Goal: Task Accomplishment & Management: Manage account settings

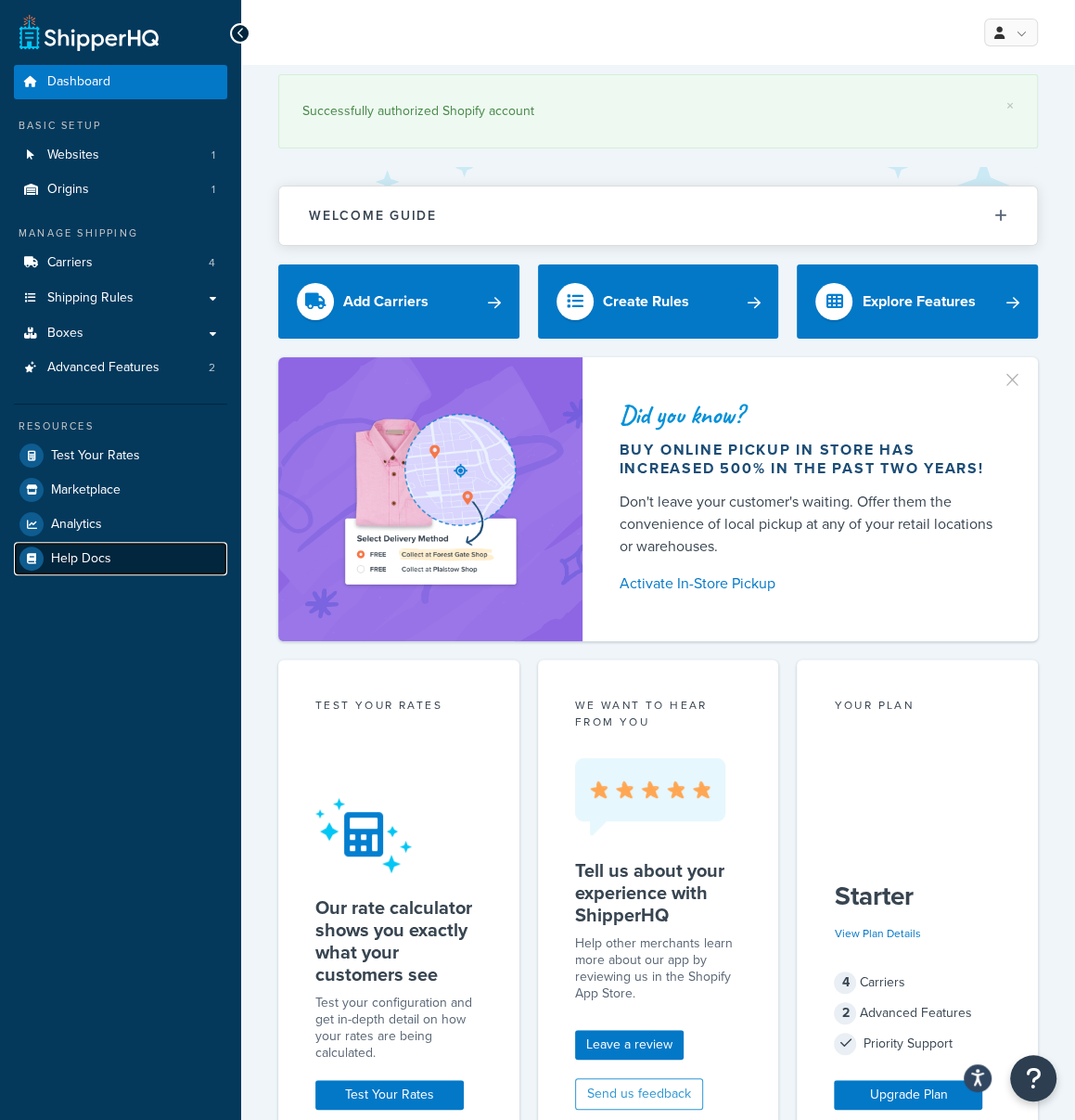
click at [77, 551] on span "Help Docs" at bounding box center [81, 559] width 60 height 16
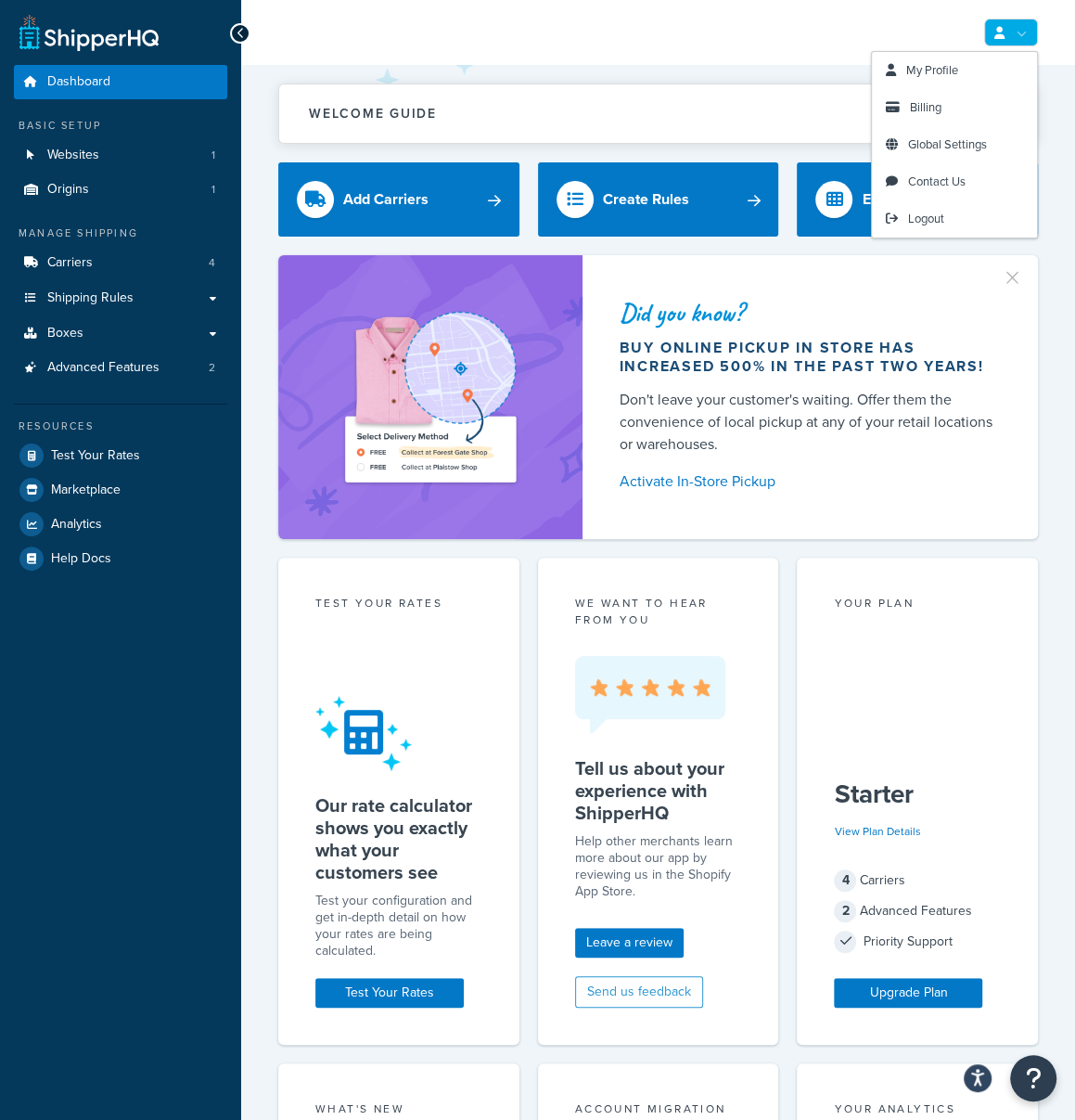
click at [1019, 37] on link at bounding box center [1011, 32] width 54 height 28
click at [948, 101] on link "Billing" at bounding box center [954, 107] width 166 height 37
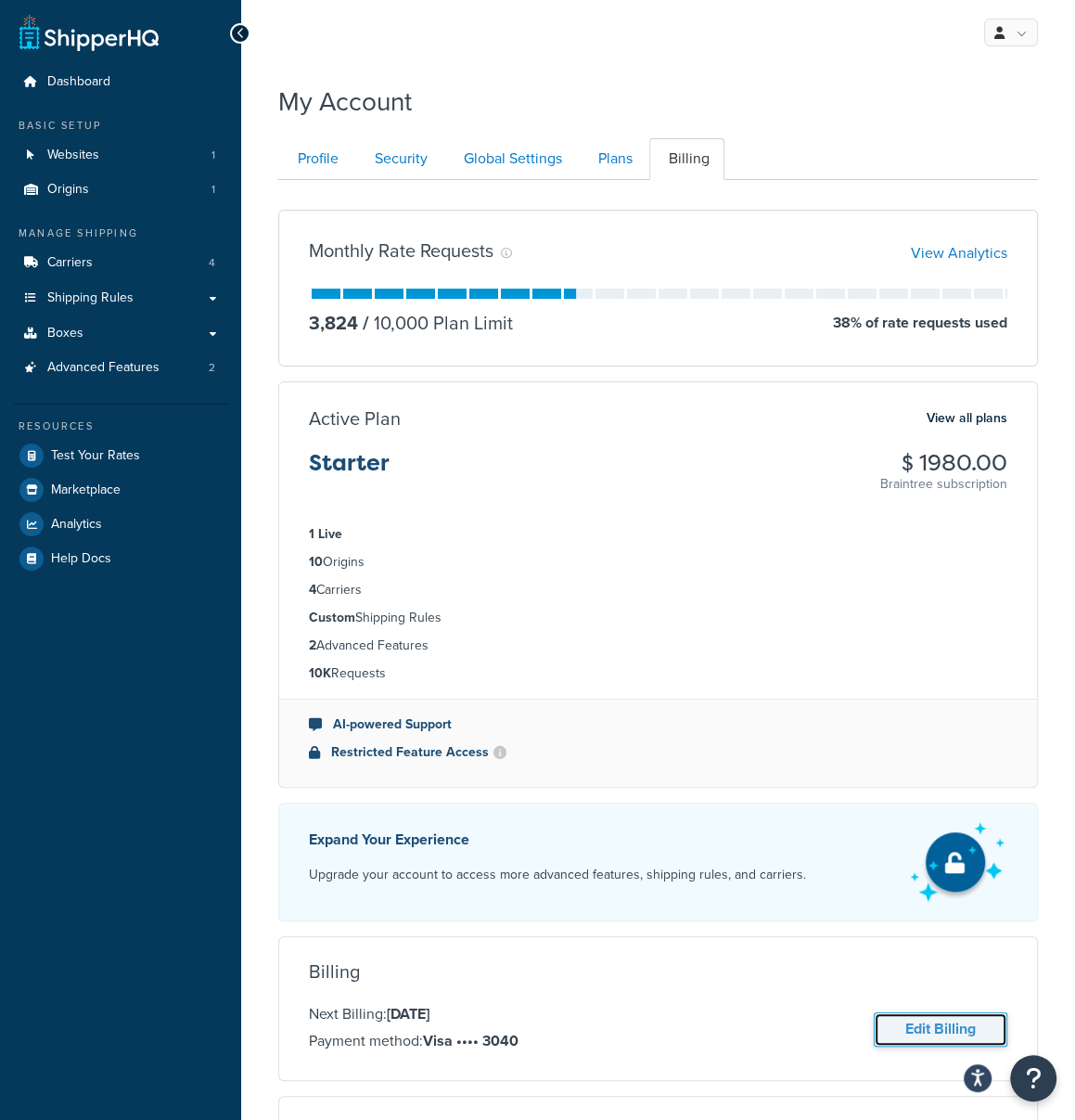
click at [913, 1024] on link "Edit Billing" at bounding box center [940, 1028] width 133 height 34
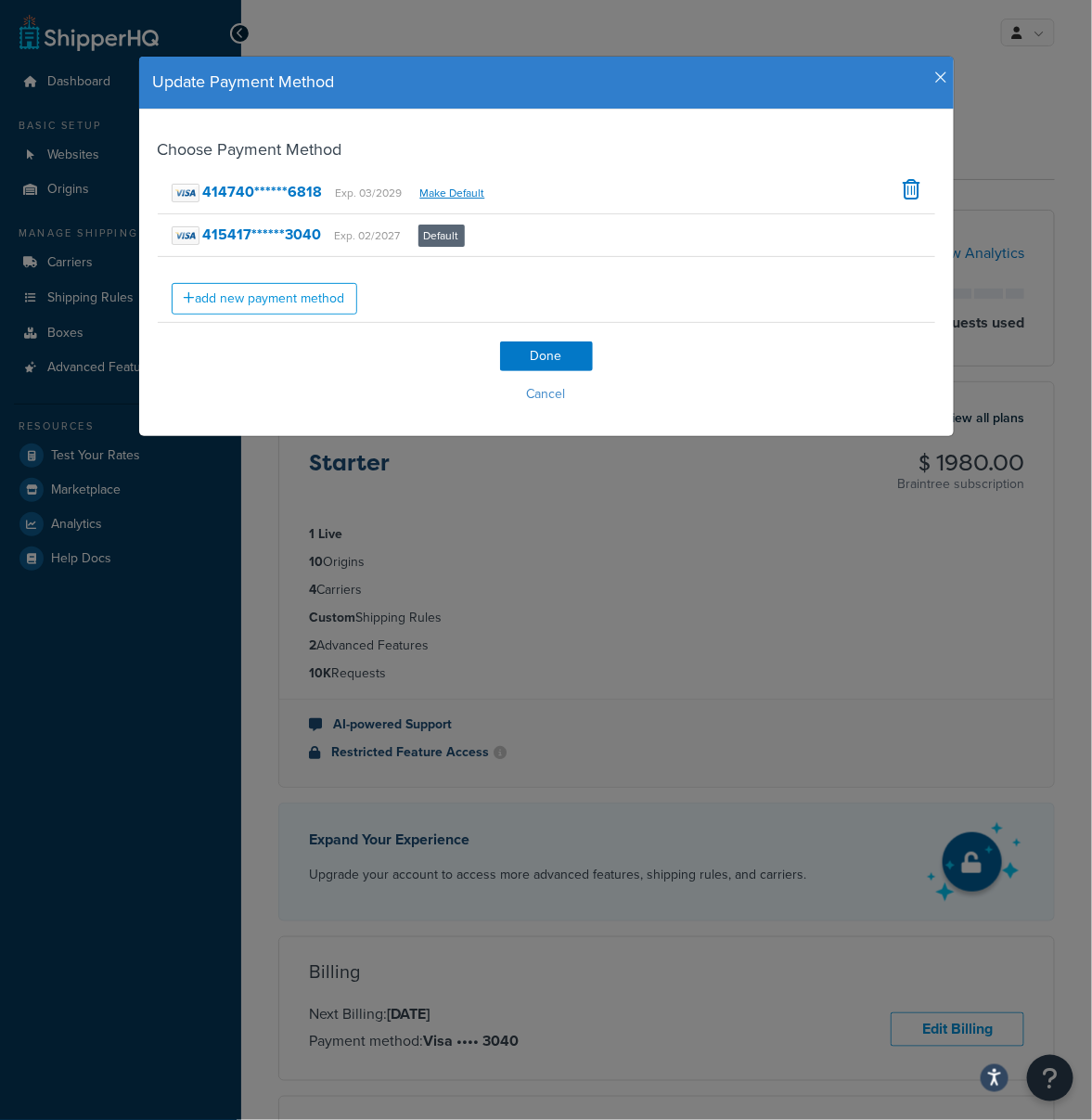
click at [935, 80] on icon "button" at bounding box center [941, 77] width 13 height 17
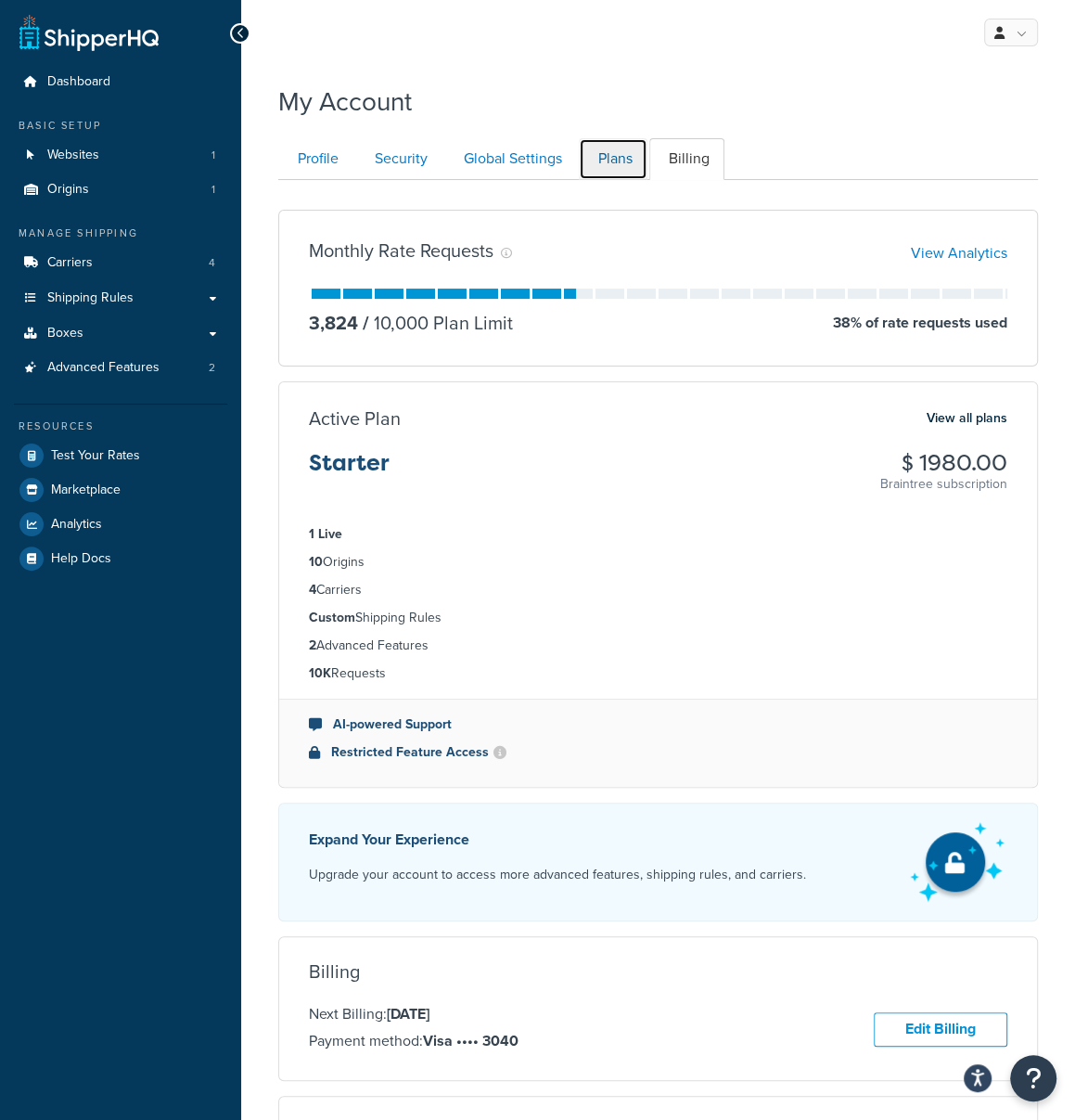
click at [617, 163] on link "Plans" at bounding box center [612, 159] width 68 height 42
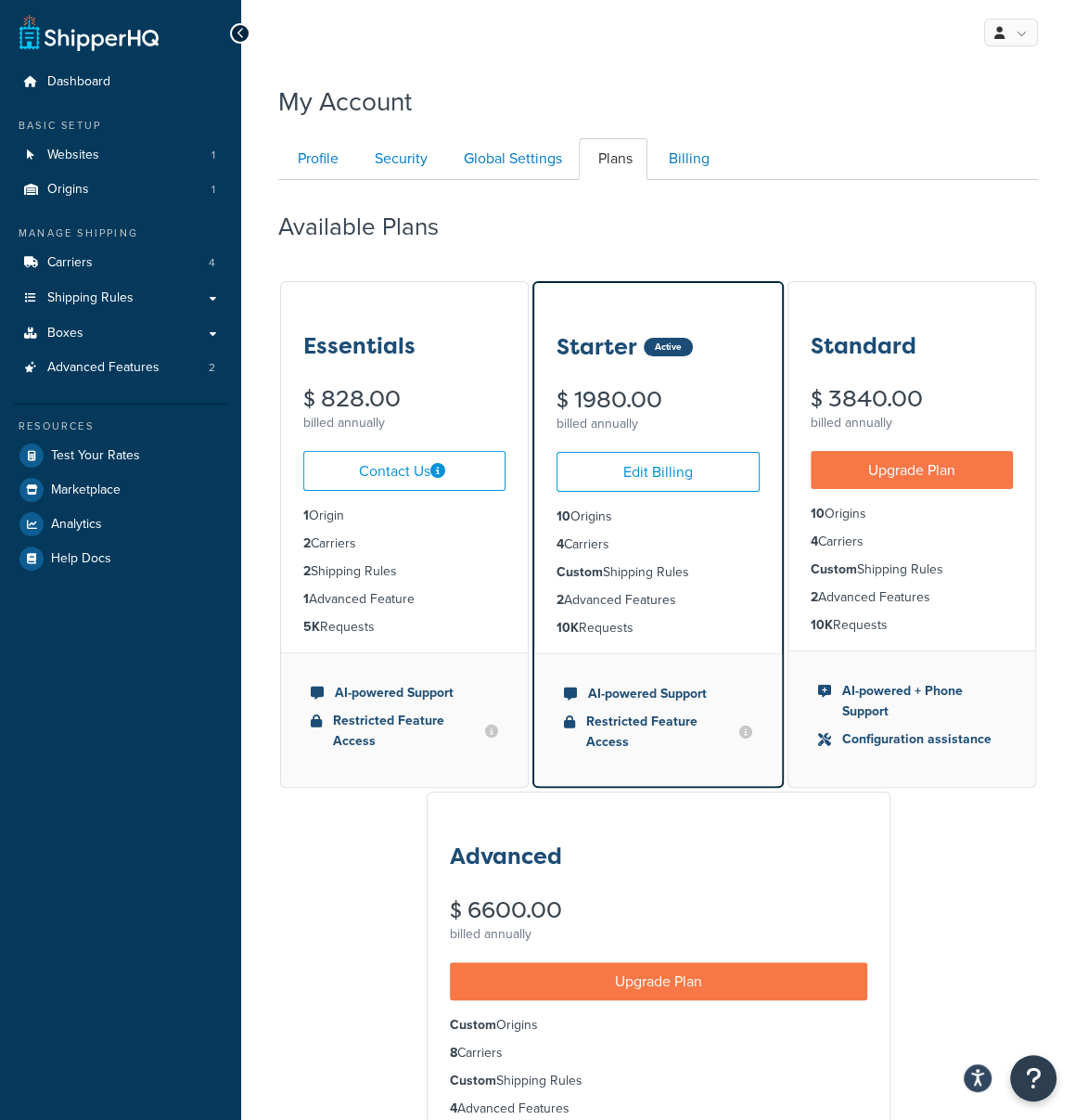
scroll to position [179, 0]
